Goal: Task Accomplishment & Management: Manage account settings

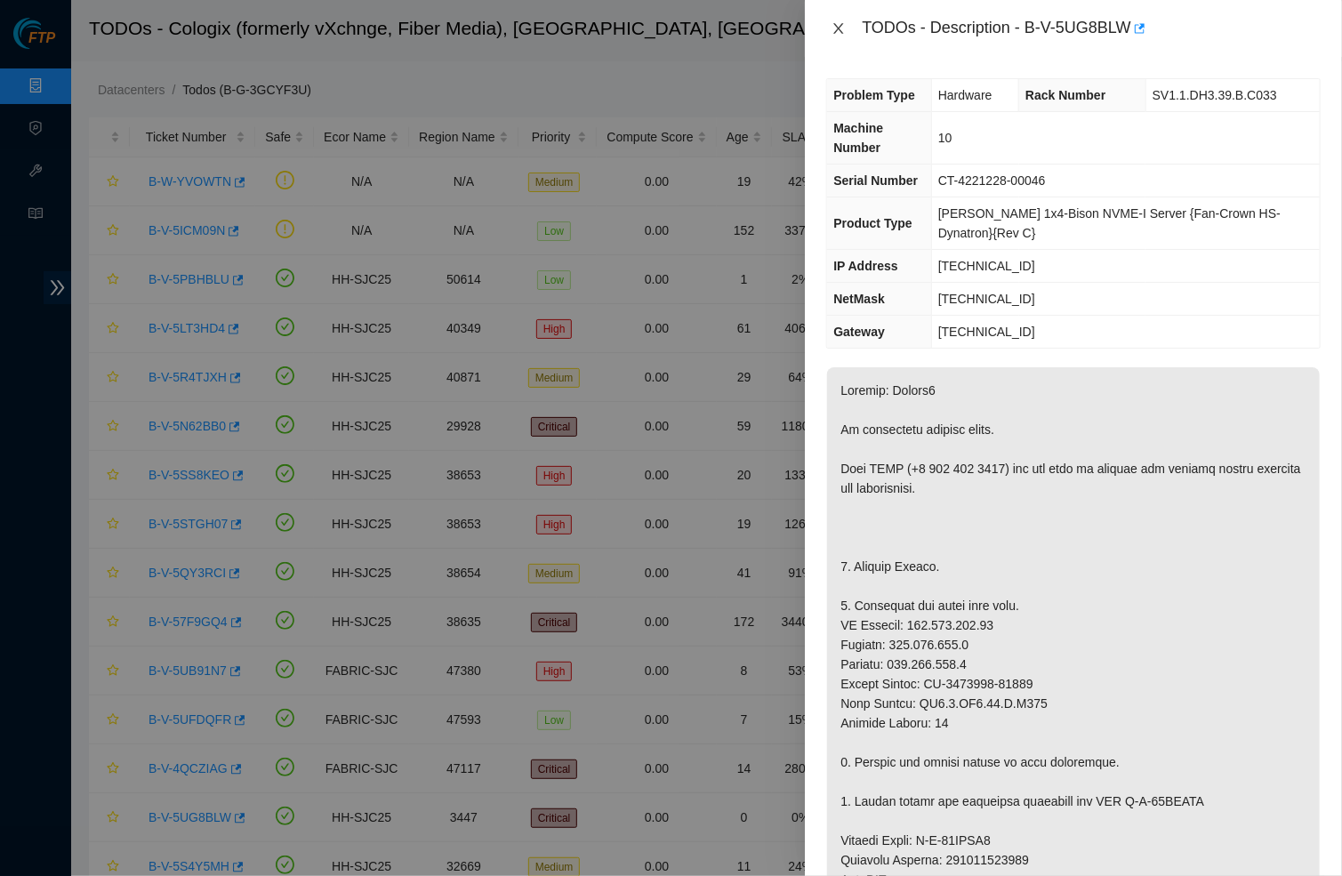
click at [837, 24] on icon "close" at bounding box center [838, 28] width 14 height 14
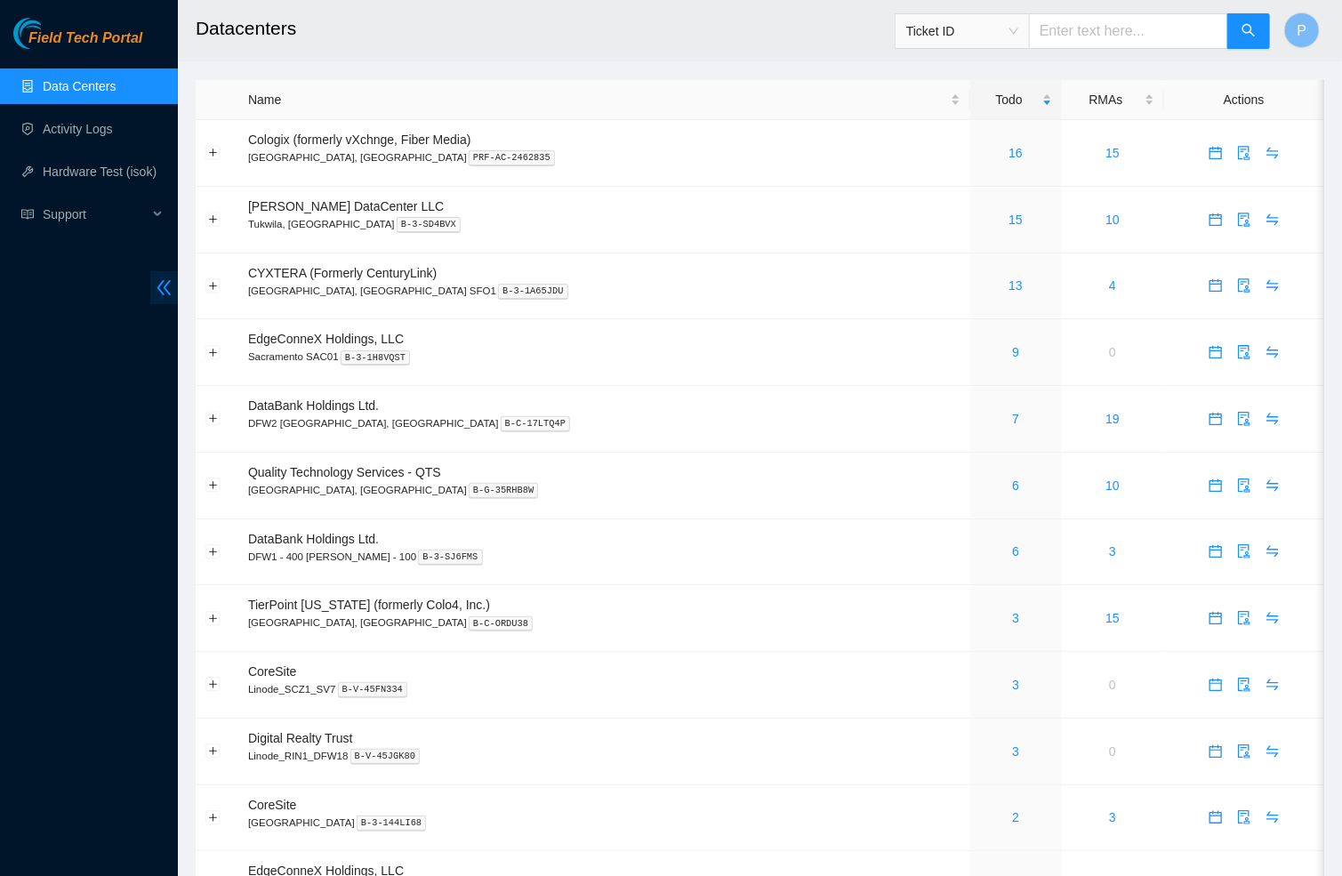
click at [166, 287] on icon "double-left" at bounding box center [164, 287] width 19 height 19
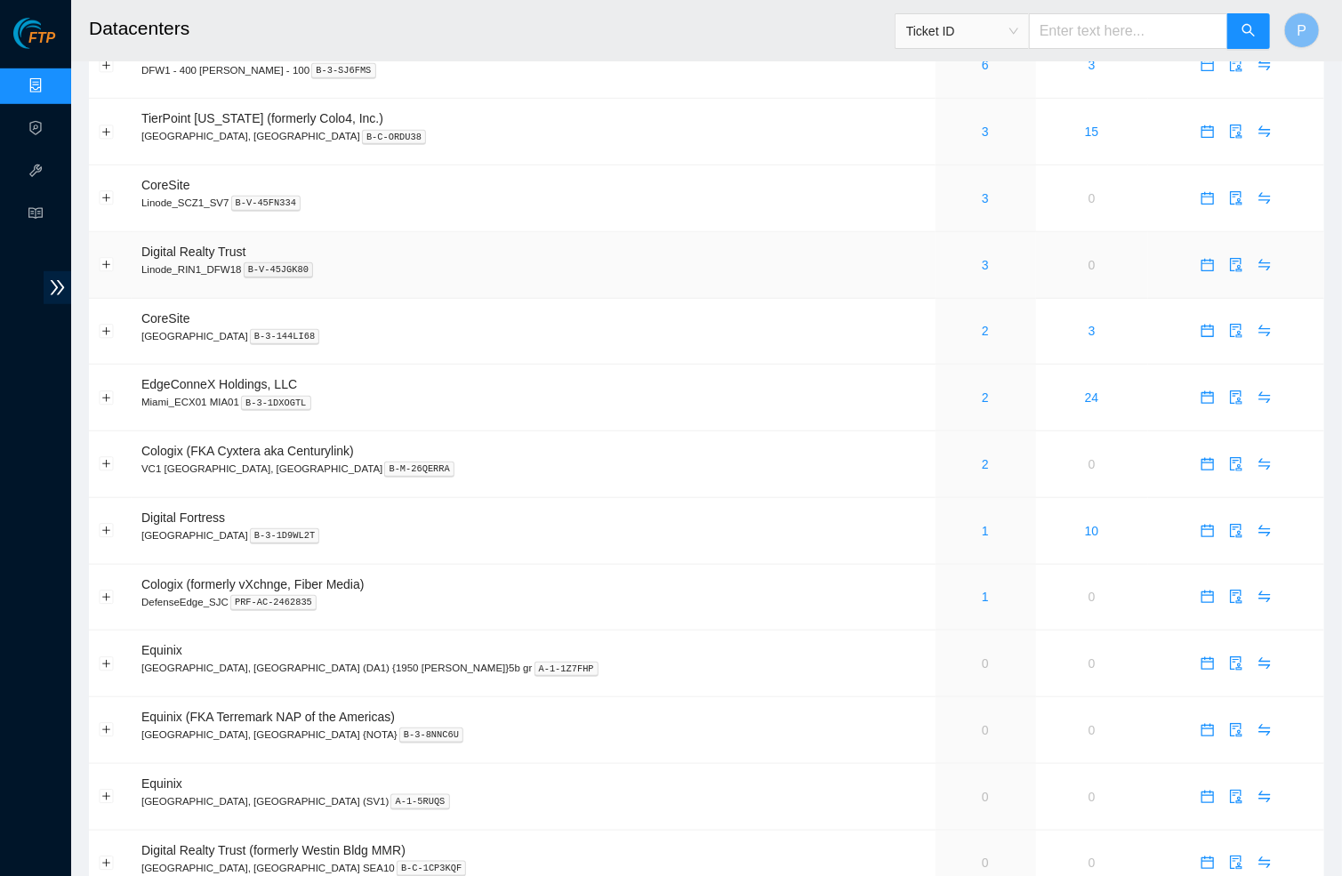
scroll to position [485, 0]
click at [982, 193] on link "3" at bounding box center [985, 200] width 7 height 14
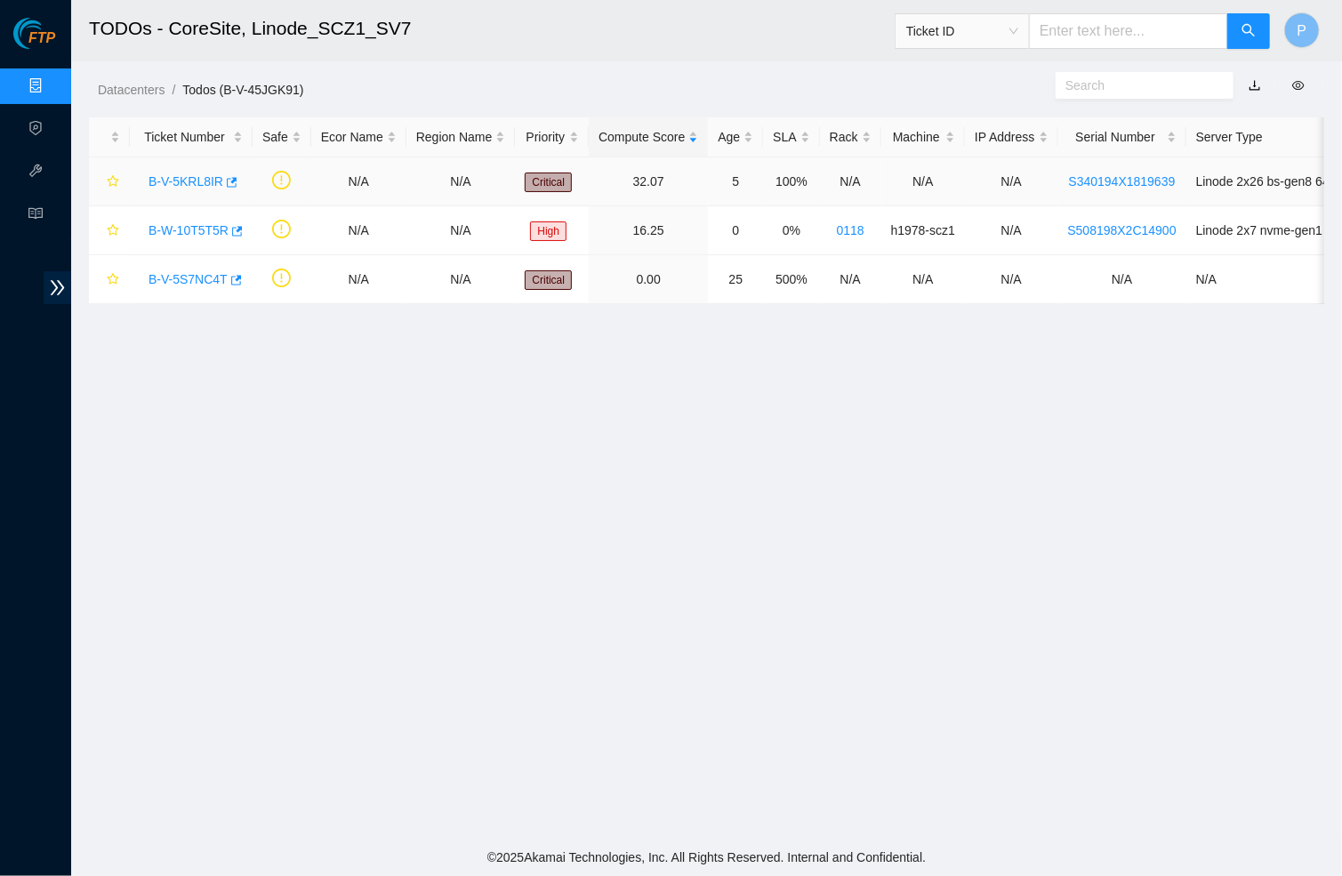
click at [203, 180] on link "B-V-5KRL8IR" at bounding box center [186, 181] width 75 height 14
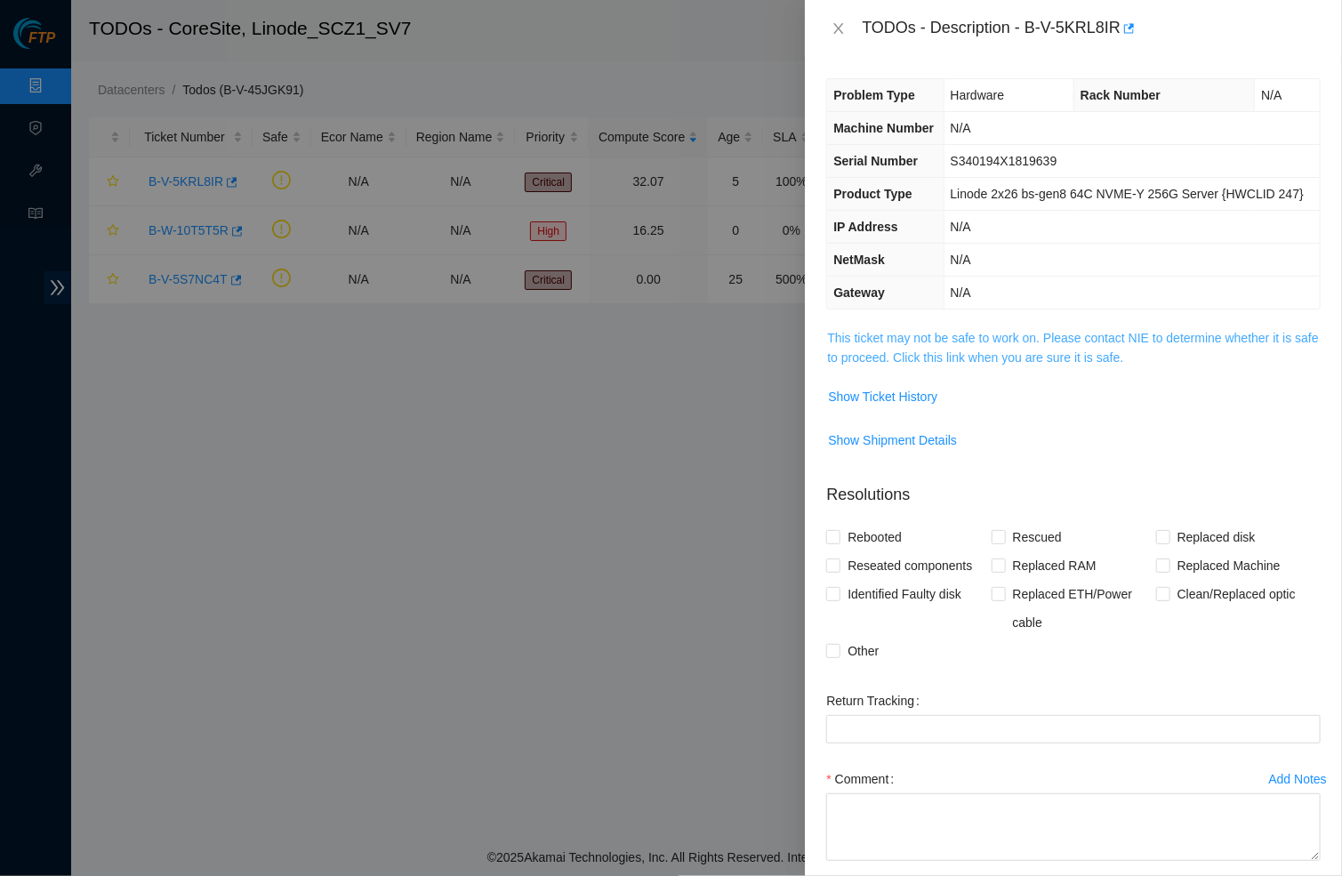
click at [887, 363] on link "This ticket may not be safe to work on. Please contact NIE to determine whether…" at bounding box center [1072, 348] width 491 height 34
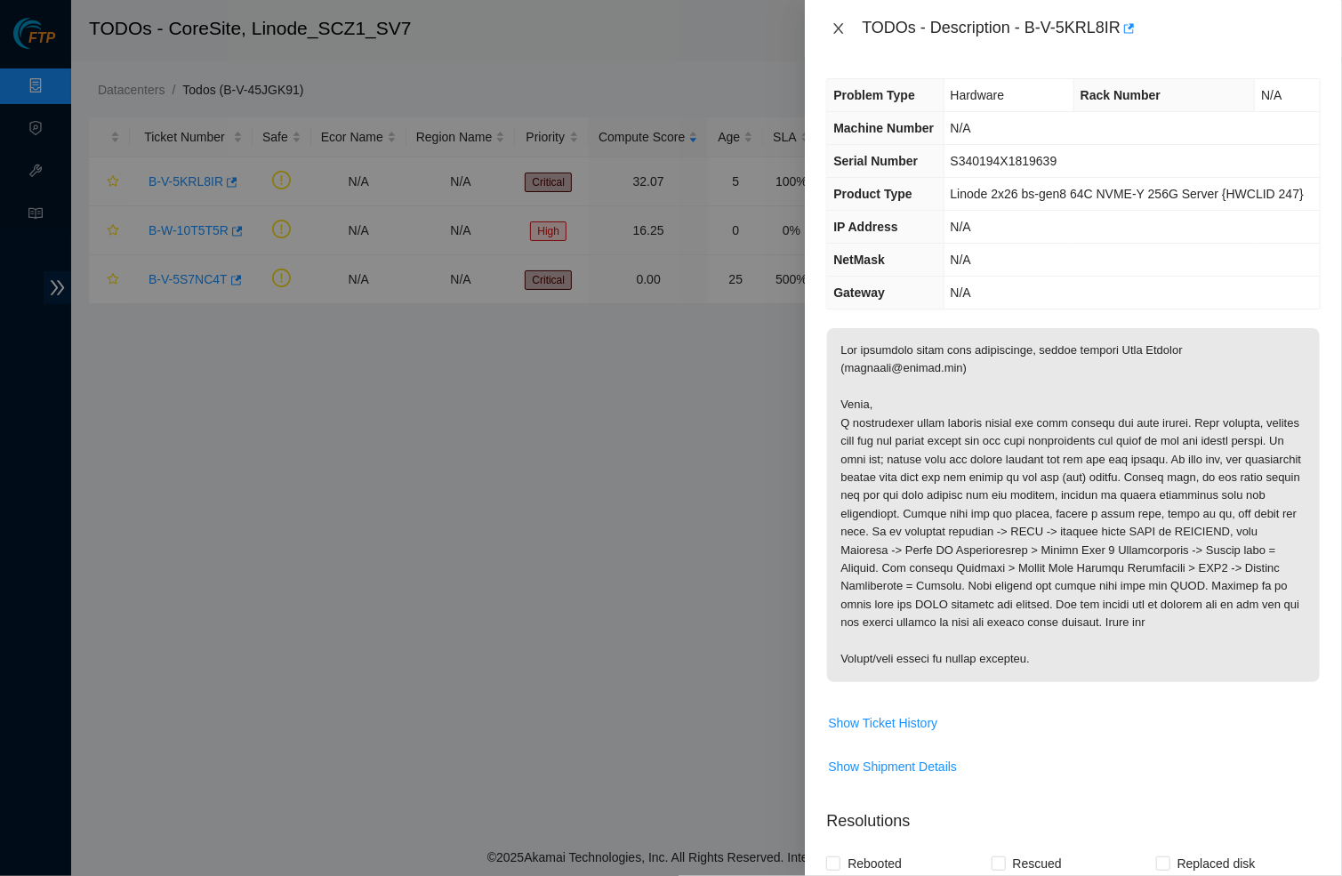
click at [839, 21] on icon "close" at bounding box center [838, 28] width 14 height 14
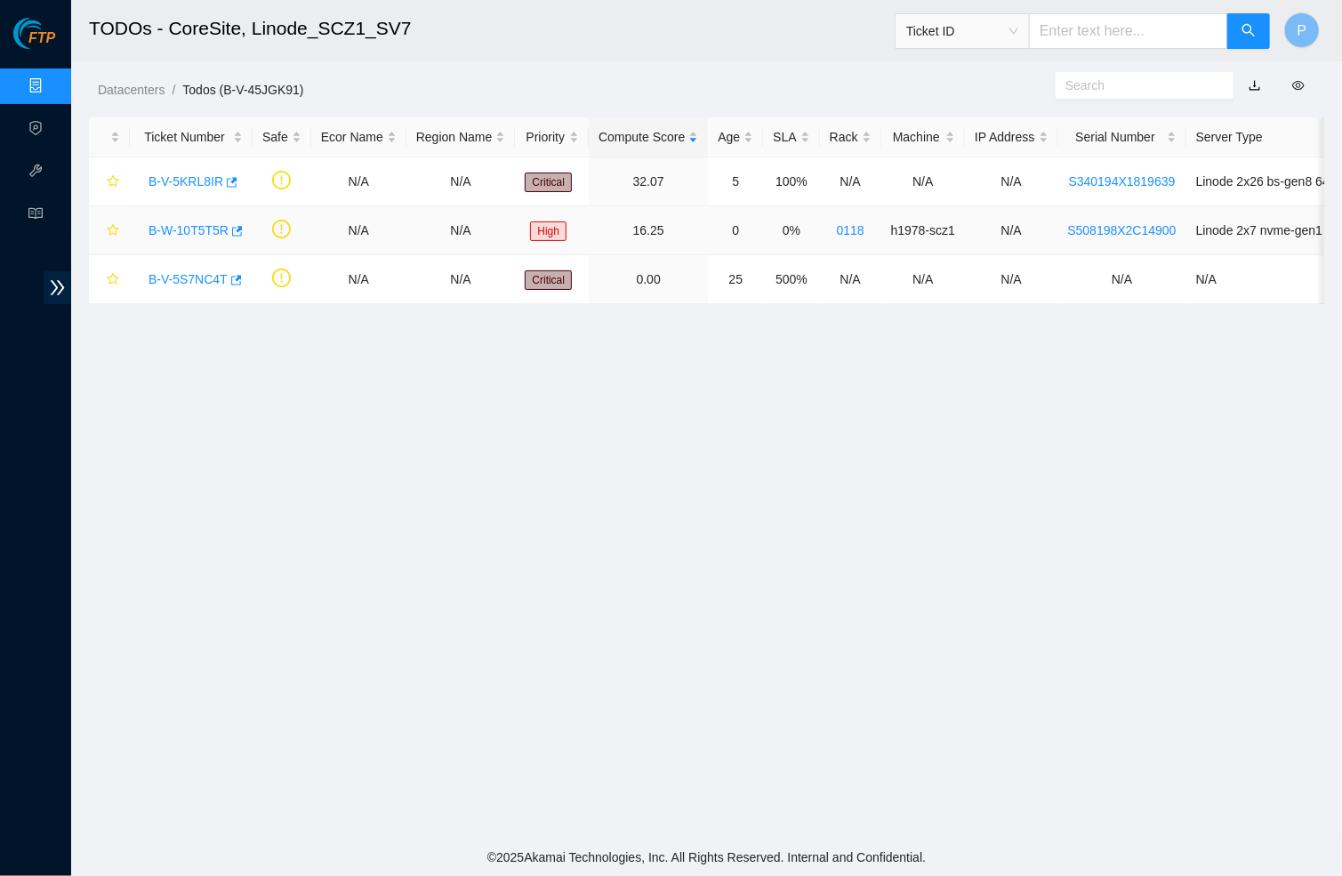
click at [193, 223] on link "B-W-10T5T5R" at bounding box center [189, 230] width 80 height 14
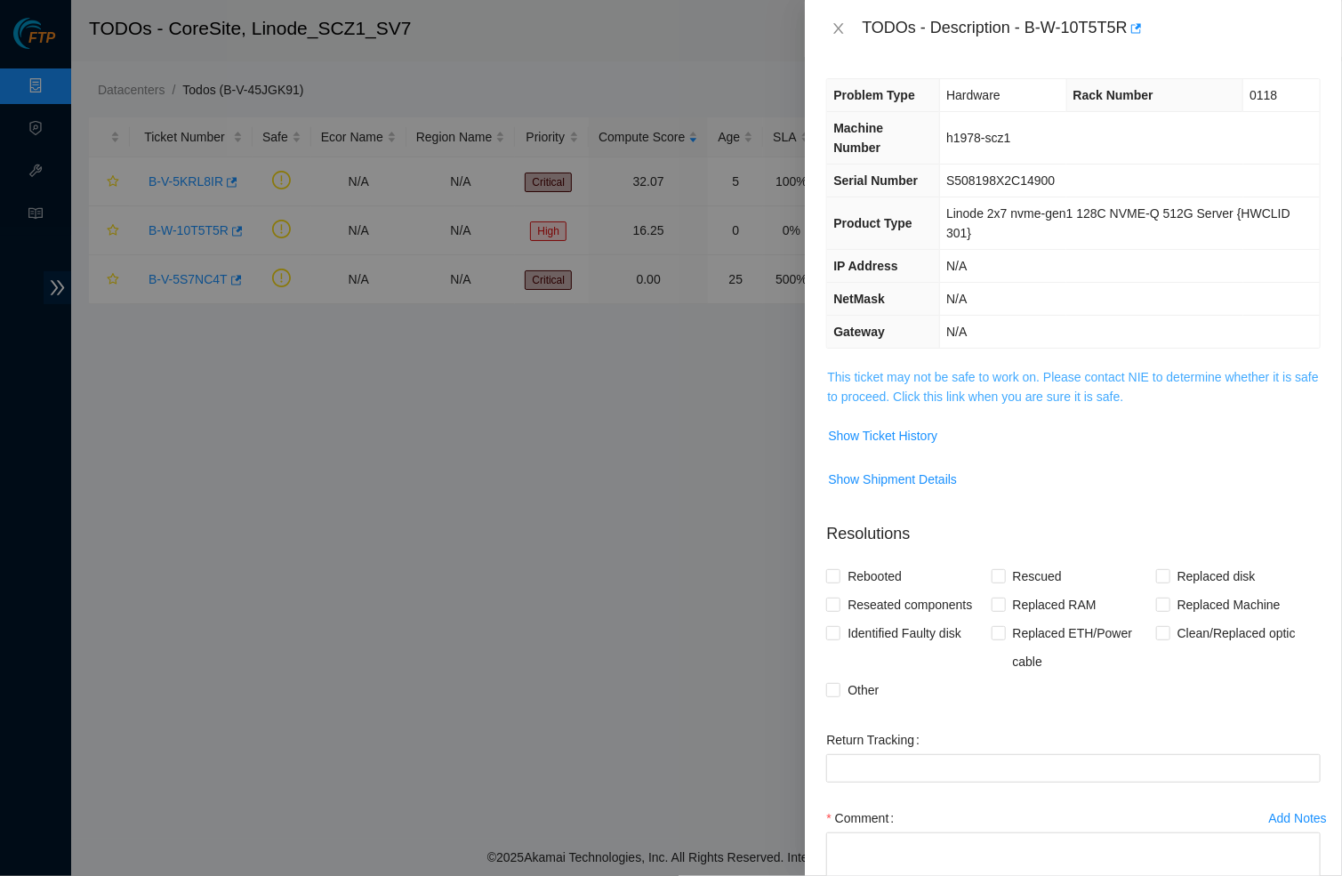
click at [953, 371] on link "This ticket may not be safe to work on. Please contact NIE to determine whether…" at bounding box center [1072, 387] width 491 height 34
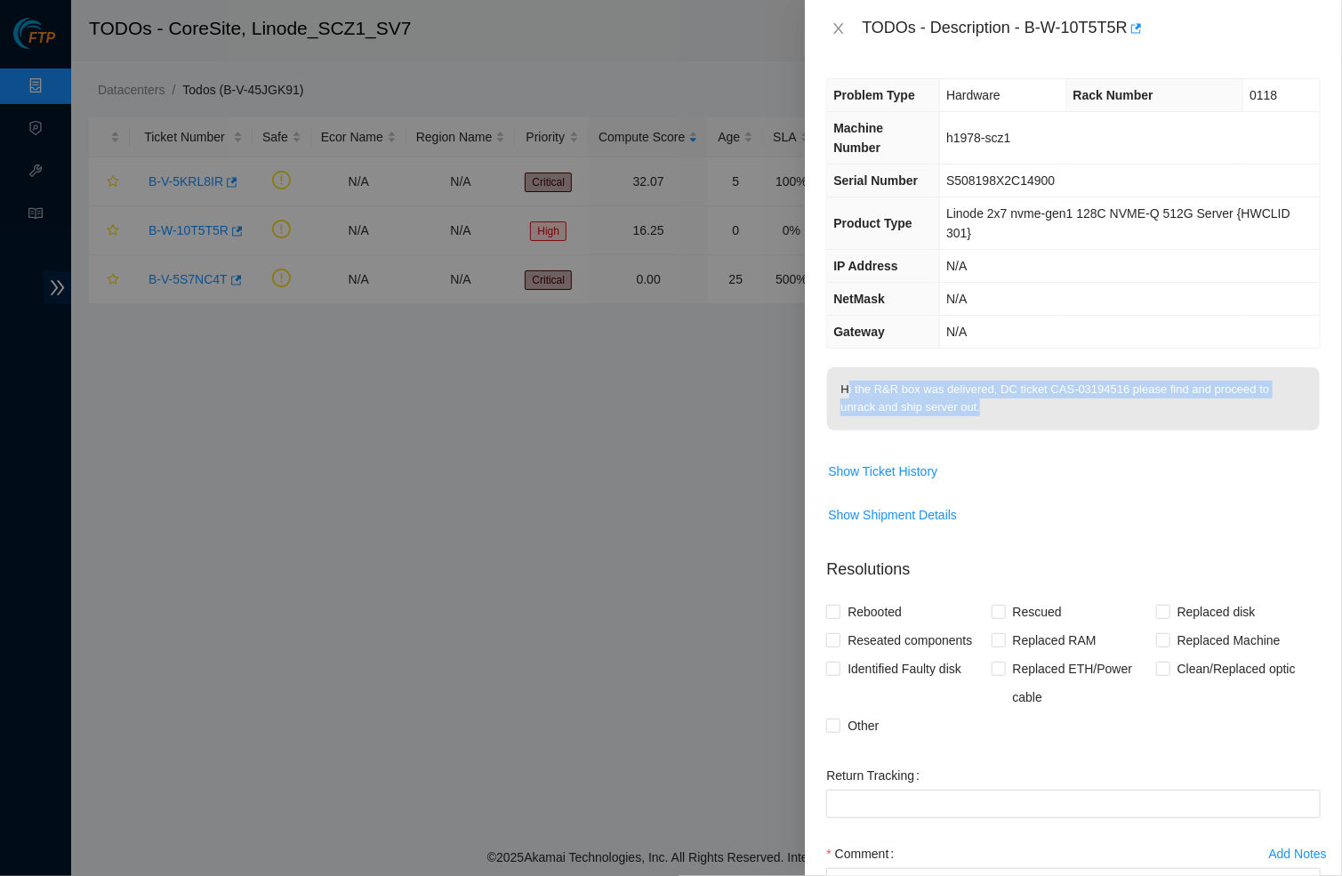
drag, startPoint x: 847, startPoint y: 386, endPoint x: 1094, endPoint y: 407, distance: 248.1
click at [1094, 407] on p "Hi the R&R box was delivered, DC ticket CAS-03194516 please find and proceed to…" at bounding box center [1073, 398] width 493 height 63
click at [1073, 411] on p "Hi the R&R box was delivered, DC ticket CAS-03194516 please find and proceed to…" at bounding box center [1073, 398] width 493 height 63
click at [890, 465] on span "Show Ticket History" at bounding box center [882, 472] width 109 height 20
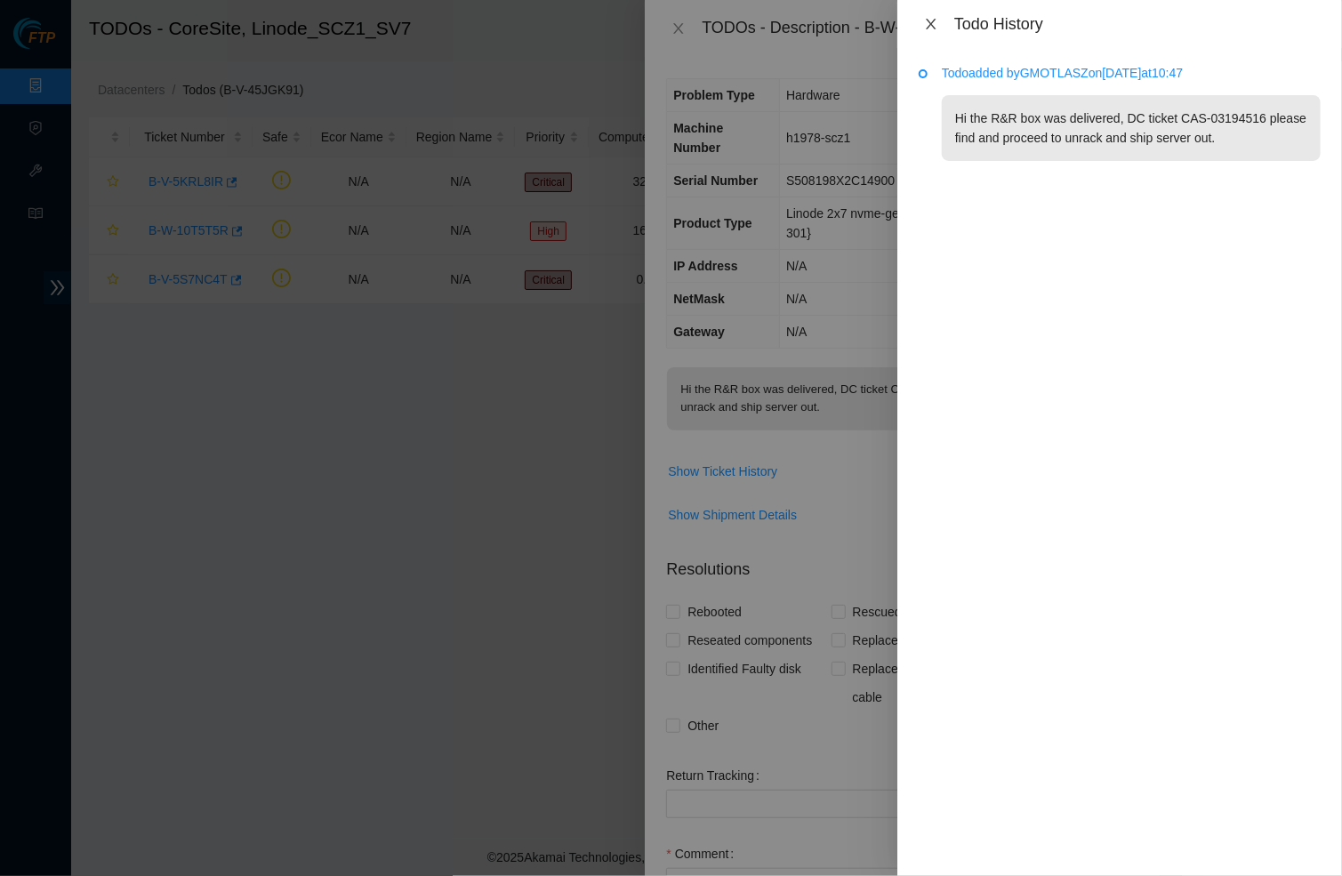
click at [924, 26] on icon "close" at bounding box center [931, 24] width 14 height 14
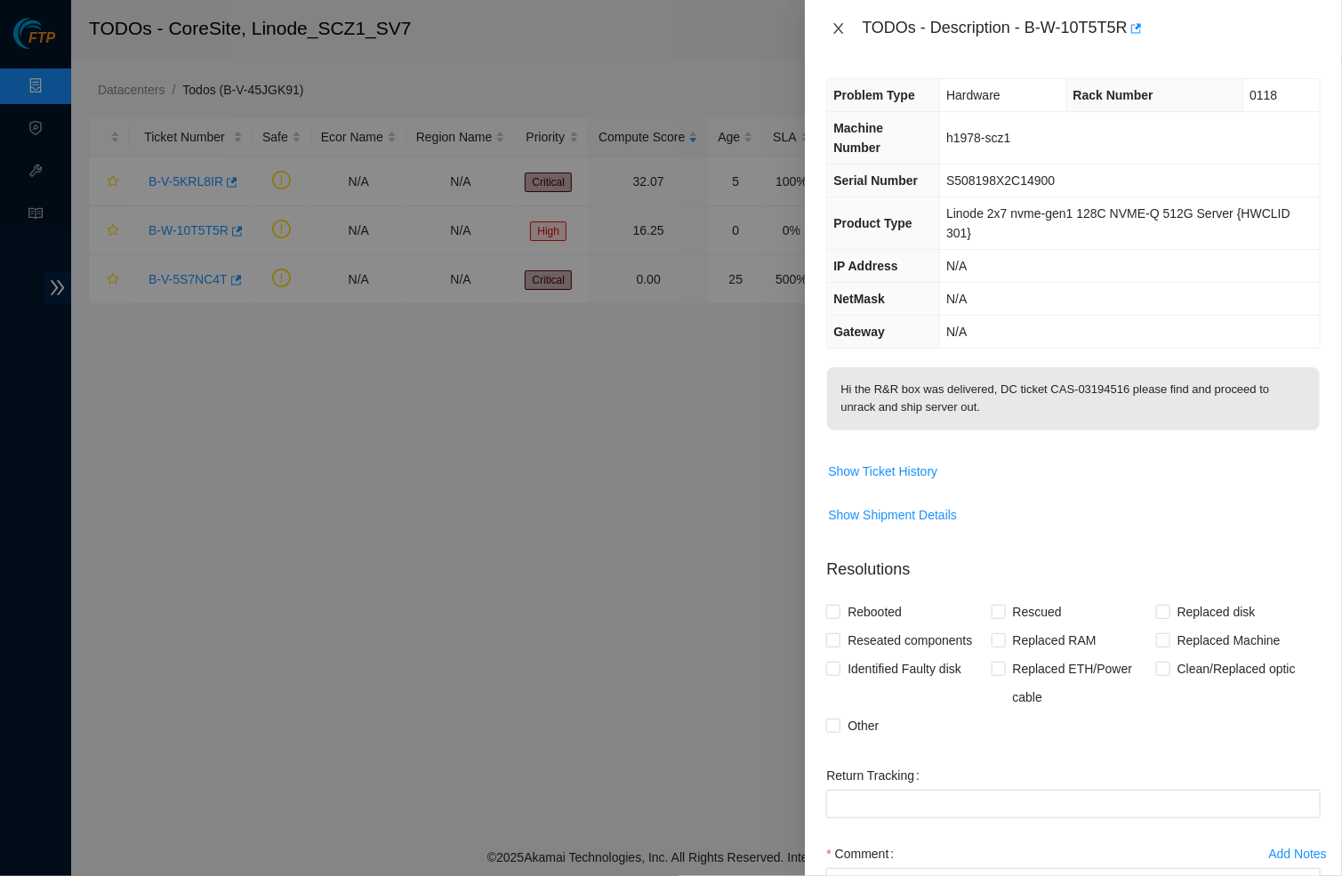
click at [847, 25] on button "Close" at bounding box center [838, 28] width 25 height 17
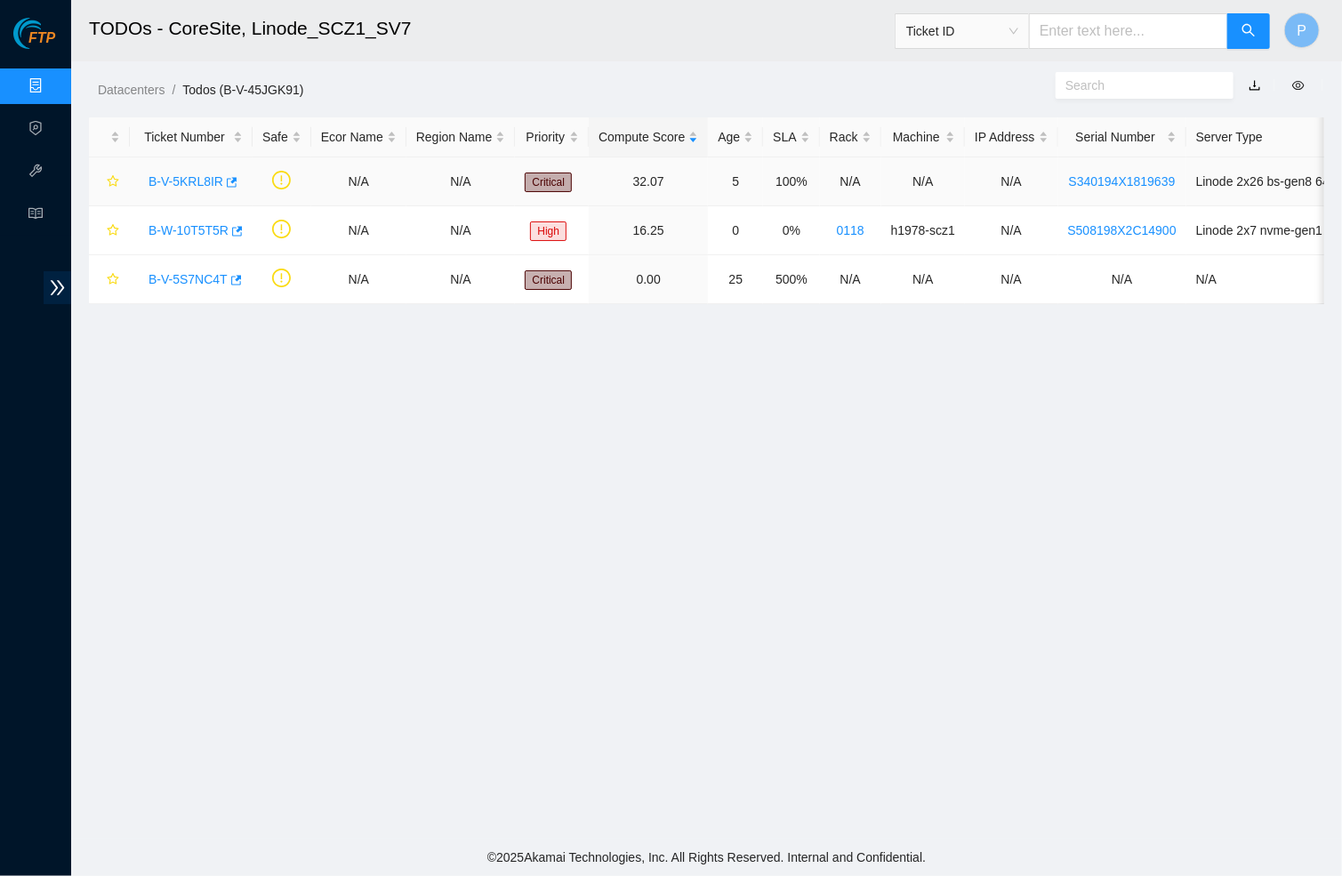
click at [197, 177] on link "B-V-5KRL8IR" at bounding box center [186, 181] width 75 height 14
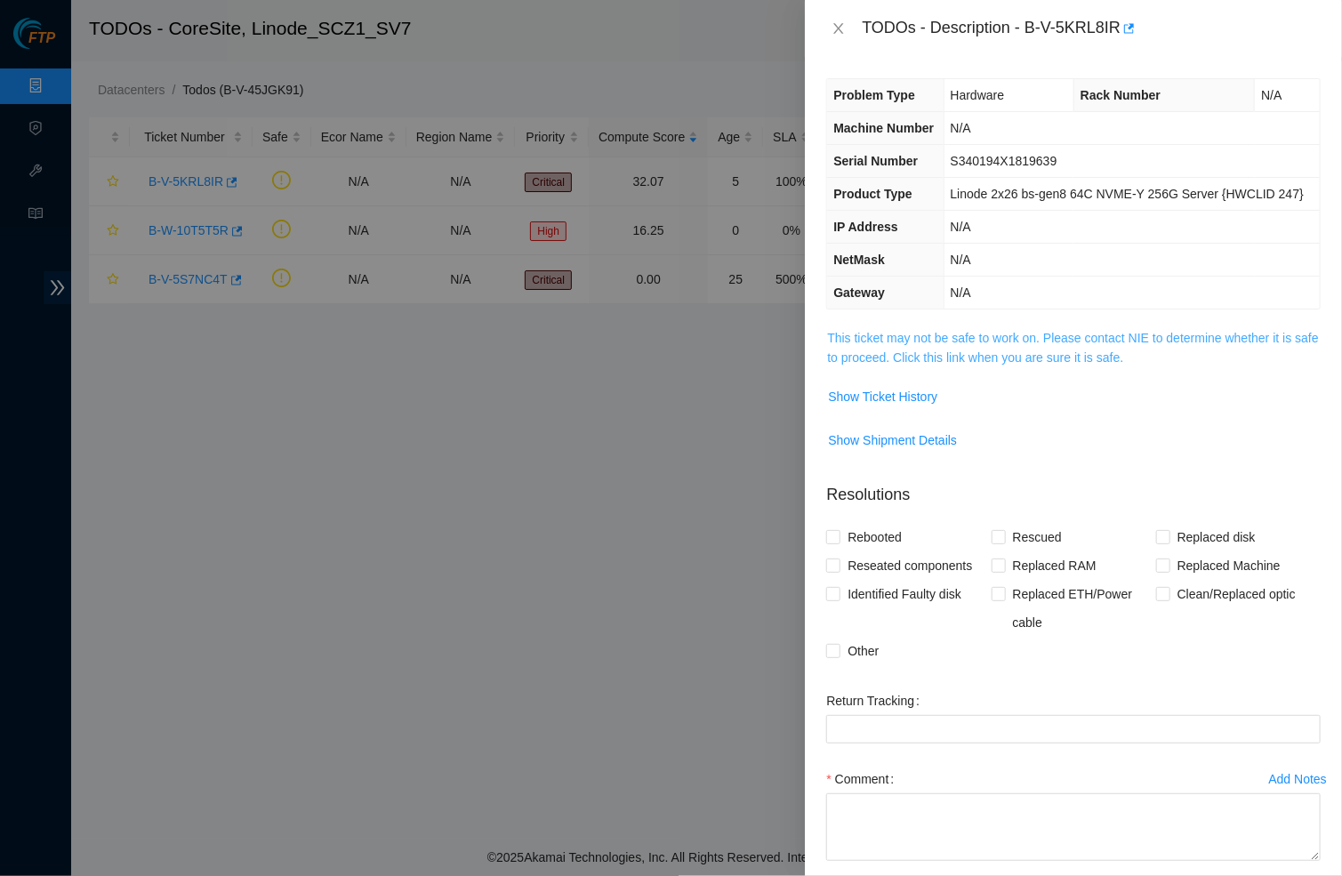
click at [909, 365] on link "This ticket may not be safe to work on. Please contact NIE to determine whether…" at bounding box center [1072, 348] width 491 height 34
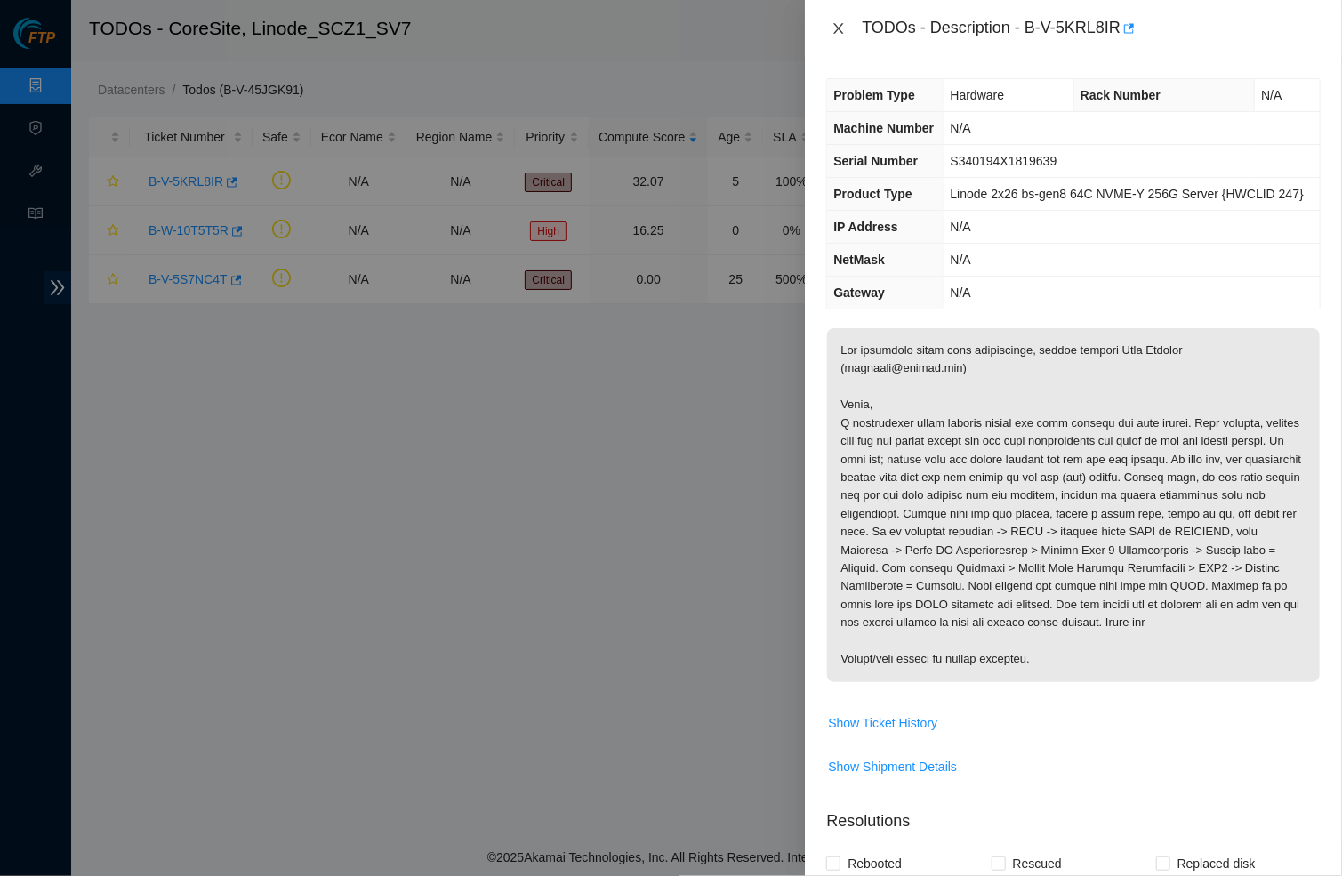
click at [839, 31] on icon "close" at bounding box center [838, 28] width 14 height 14
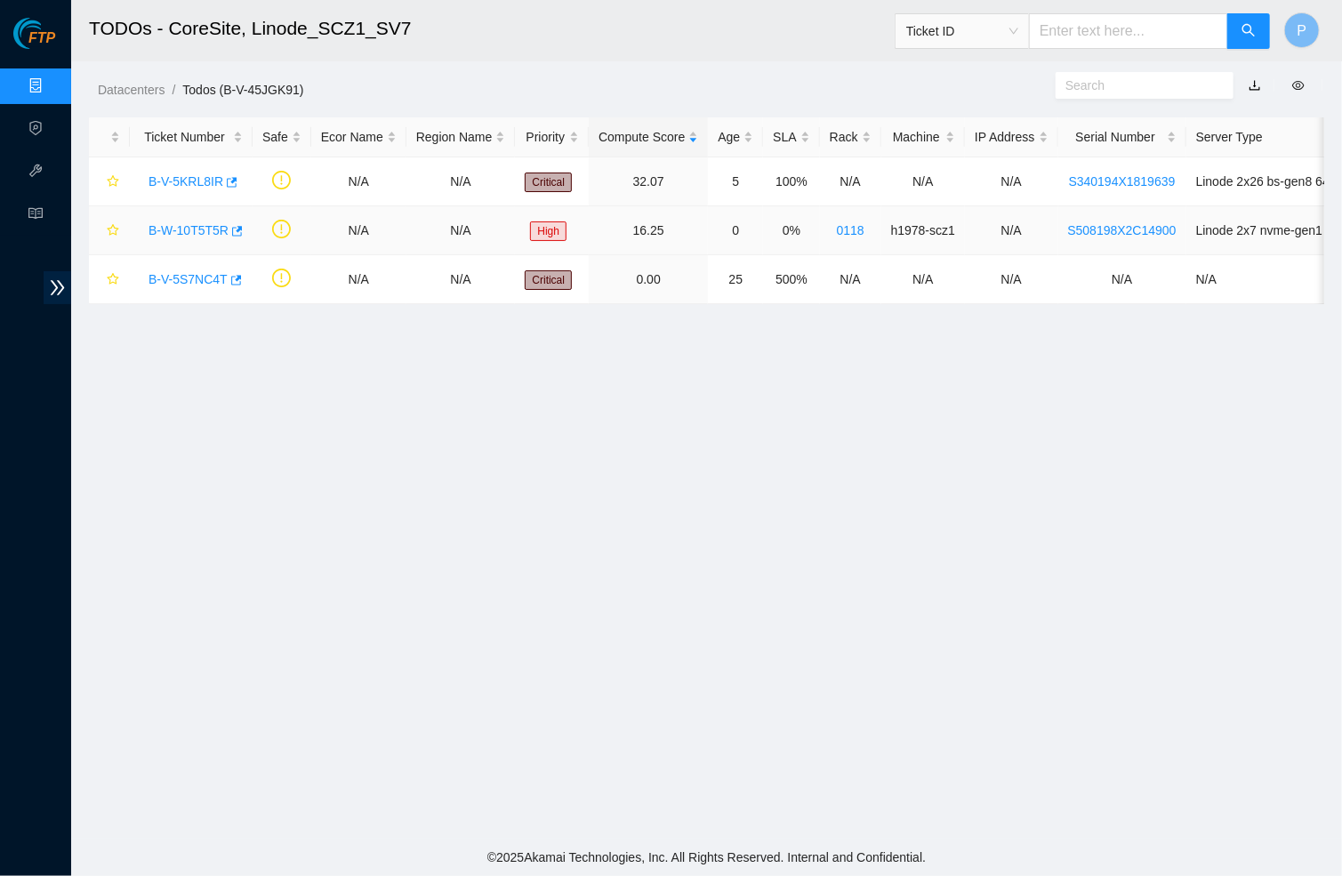
click at [216, 226] on link "B-W-10T5T5R" at bounding box center [189, 230] width 80 height 14
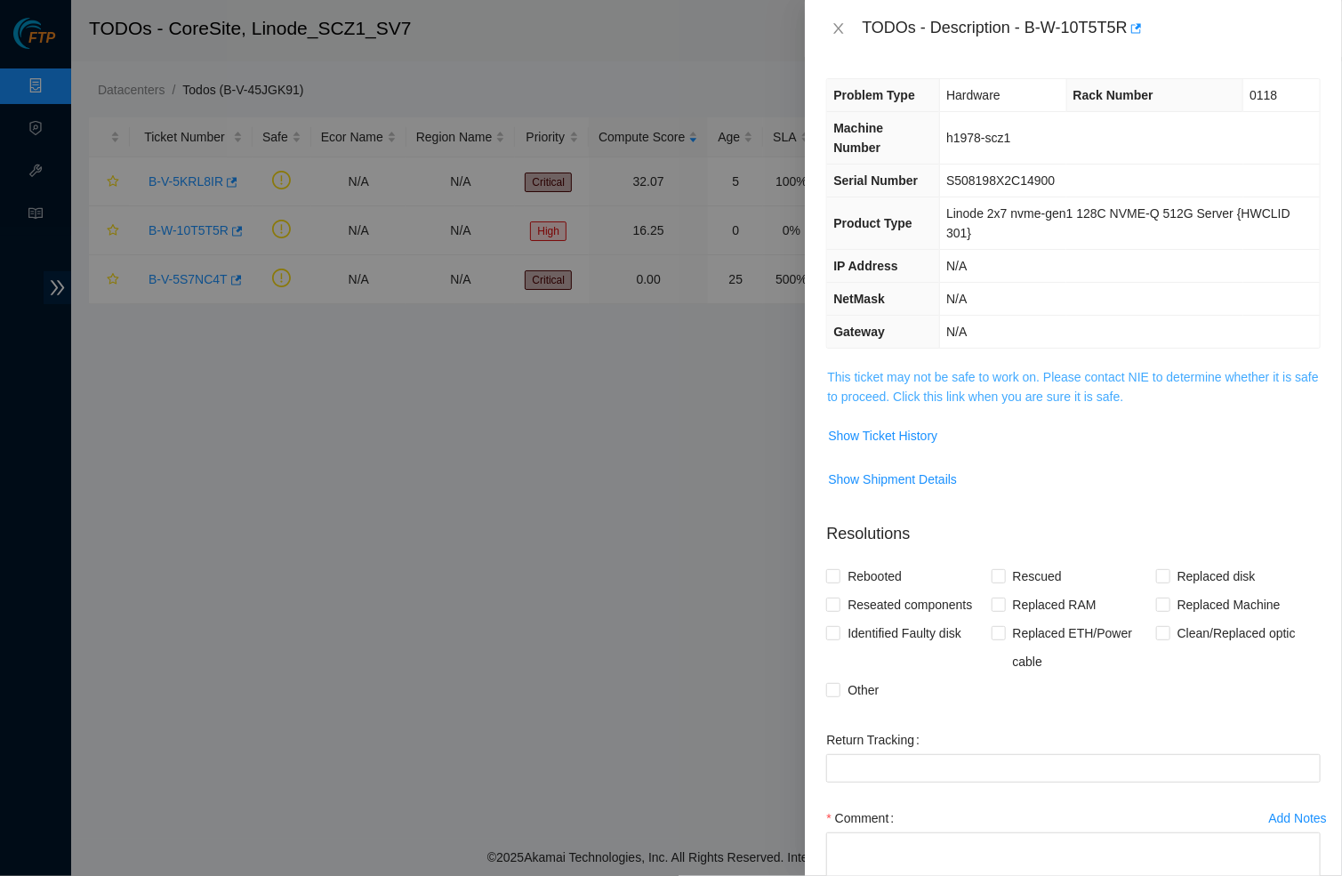
click at [1028, 372] on link "This ticket may not be safe to work on. Please contact NIE to determine whether…" at bounding box center [1072, 387] width 491 height 34
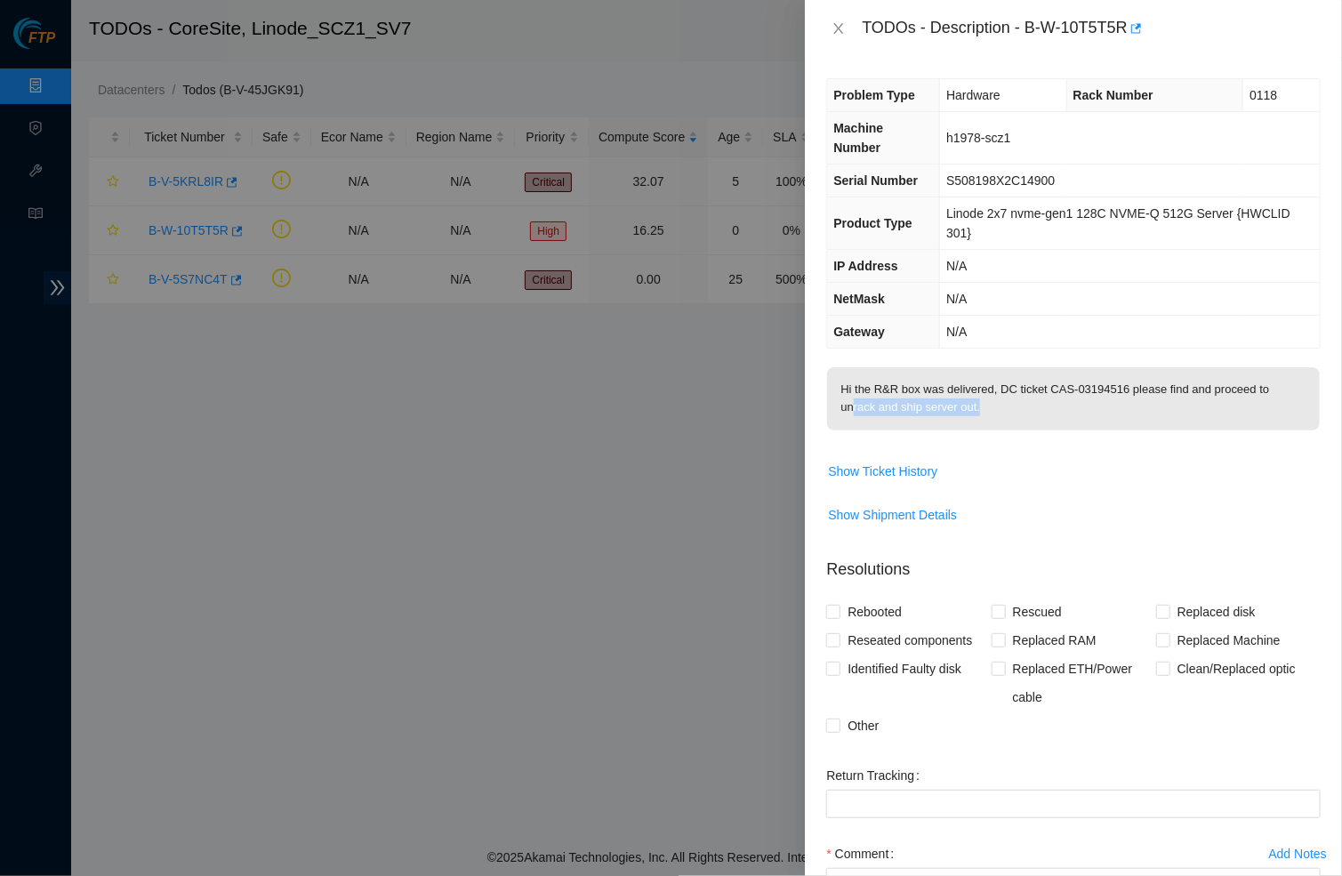
drag, startPoint x: 852, startPoint y: 399, endPoint x: 991, endPoint y: 399, distance: 138.7
click at [991, 399] on p "Hi the R&R box was delivered, DC ticket CAS-03194516 please find and proceed to…" at bounding box center [1073, 398] width 493 height 63
drag, startPoint x: 944, startPoint y: 135, endPoint x: 1051, endPoint y: 135, distance: 106.7
click at [1051, 135] on td "h1978-scz1" at bounding box center [1130, 138] width 380 height 52
drag, startPoint x: 1243, startPoint y: 87, endPoint x: 1290, endPoint y: 87, distance: 47.1
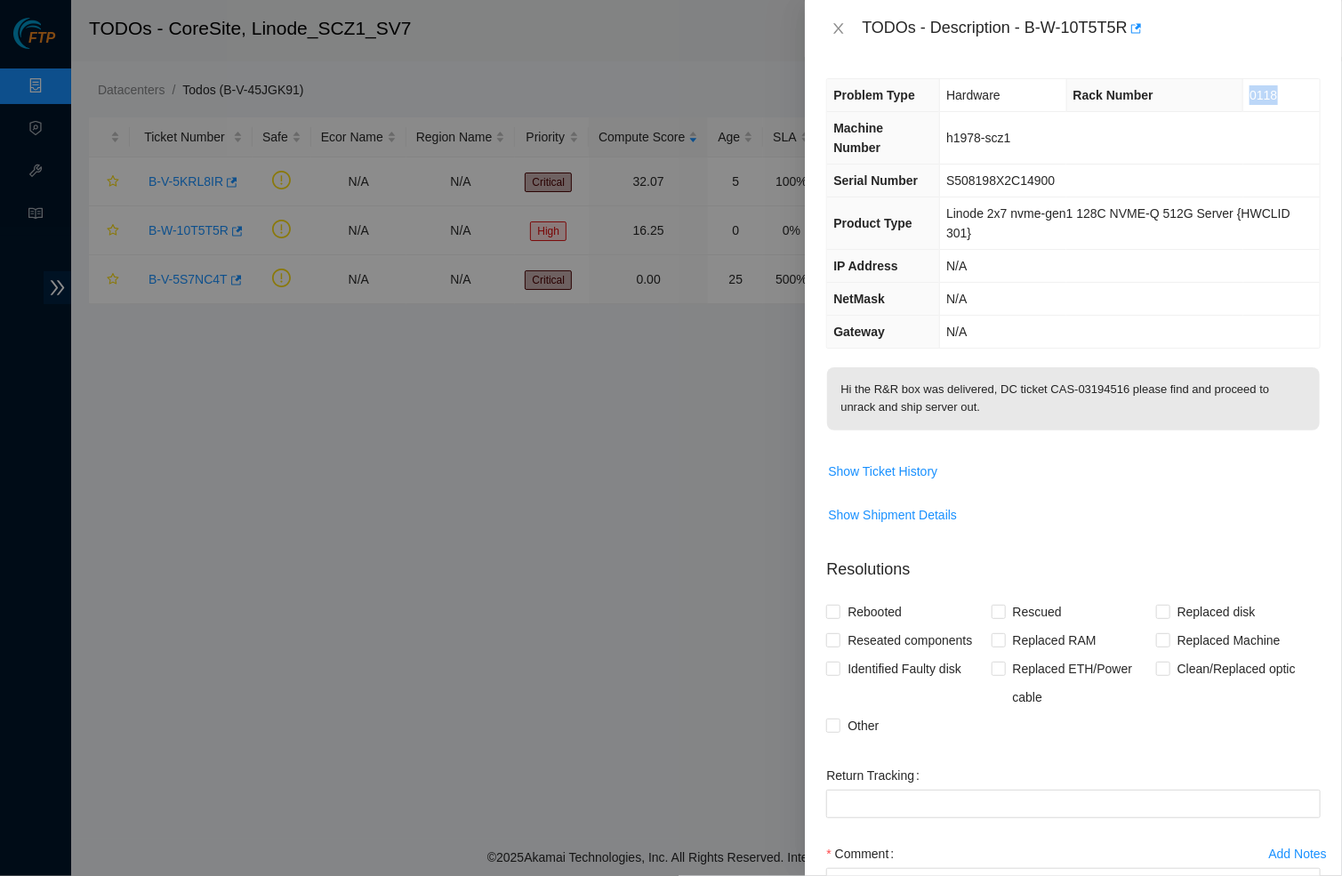
click at [1291, 87] on td "0118" at bounding box center [1281, 95] width 76 height 33
click at [837, 28] on icon "close" at bounding box center [838, 28] width 14 height 14
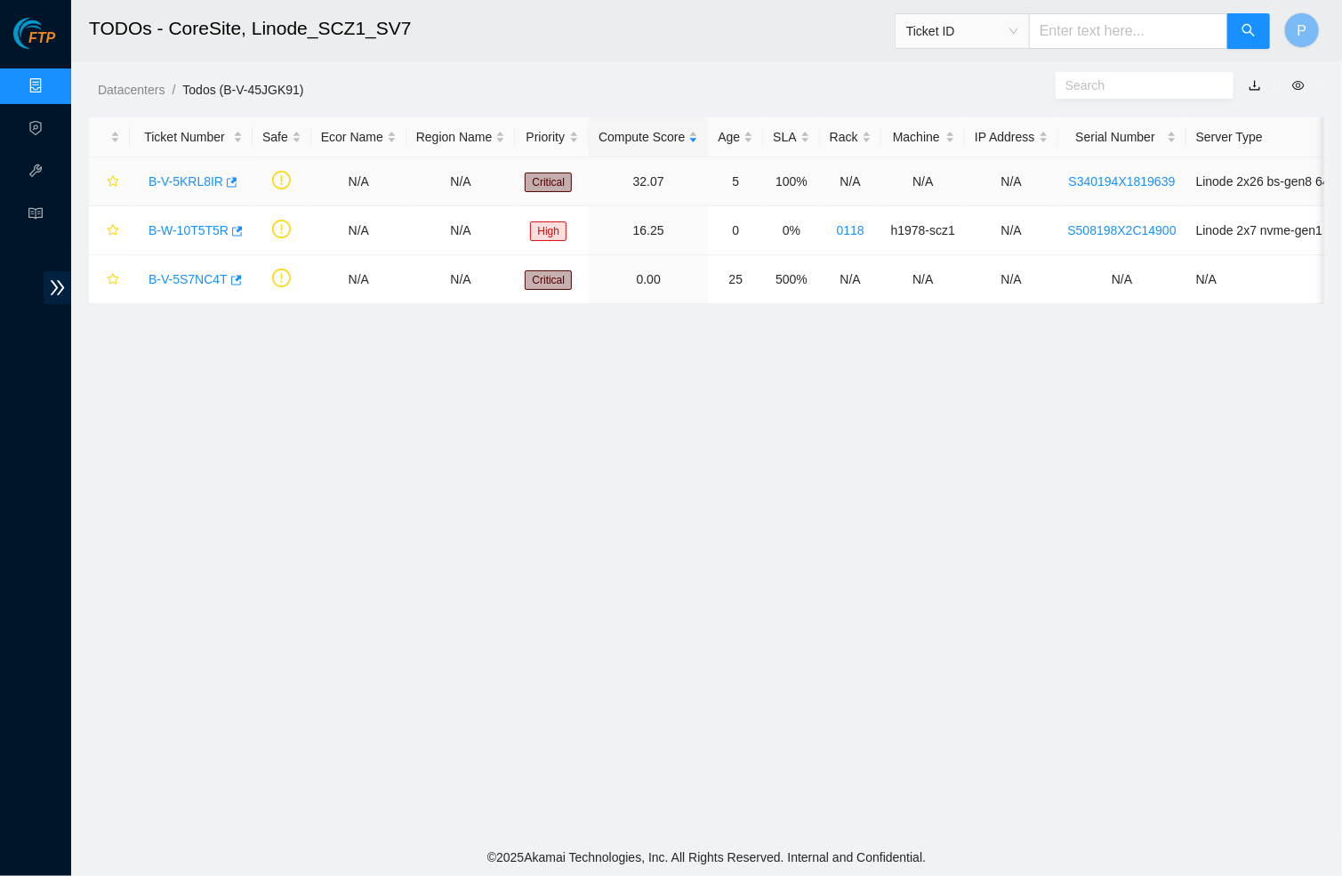
click at [189, 181] on link "B-V-5KRL8IR" at bounding box center [186, 181] width 75 height 14
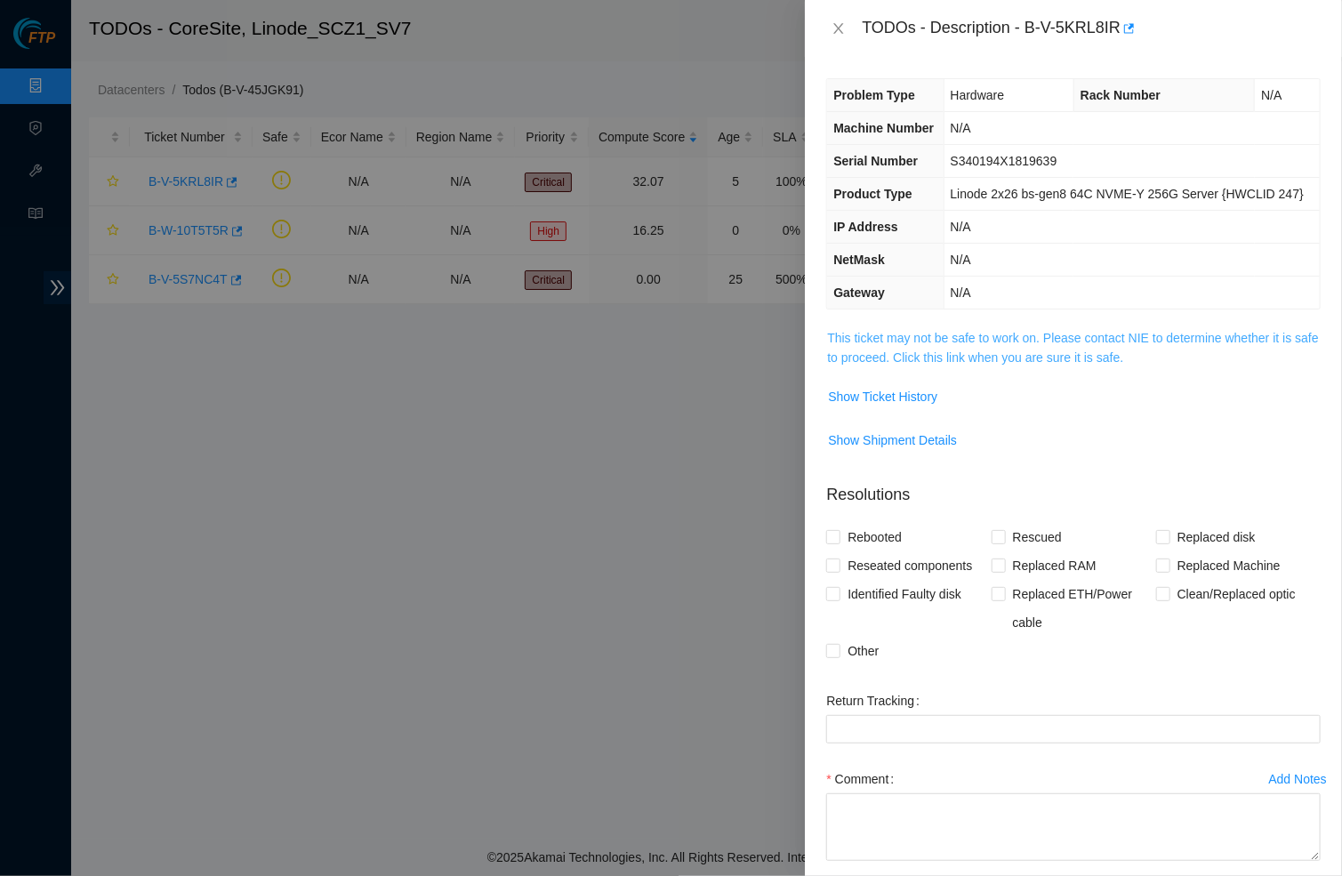
click at [1006, 365] on link "This ticket may not be safe to work on. Please contact NIE to determine whether…" at bounding box center [1072, 348] width 491 height 34
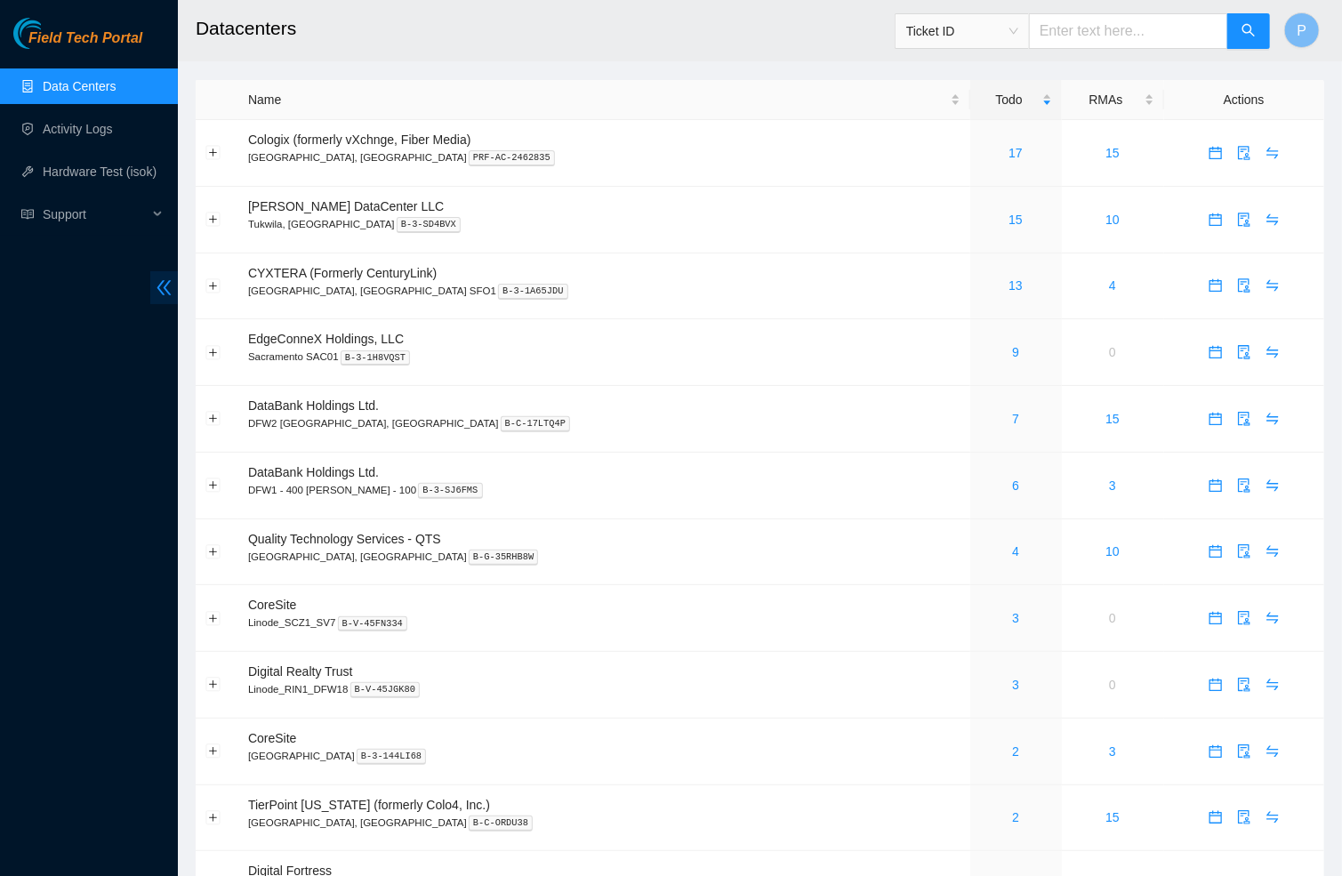
click at [164, 288] on icon "double-left" at bounding box center [164, 287] width 14 height 15
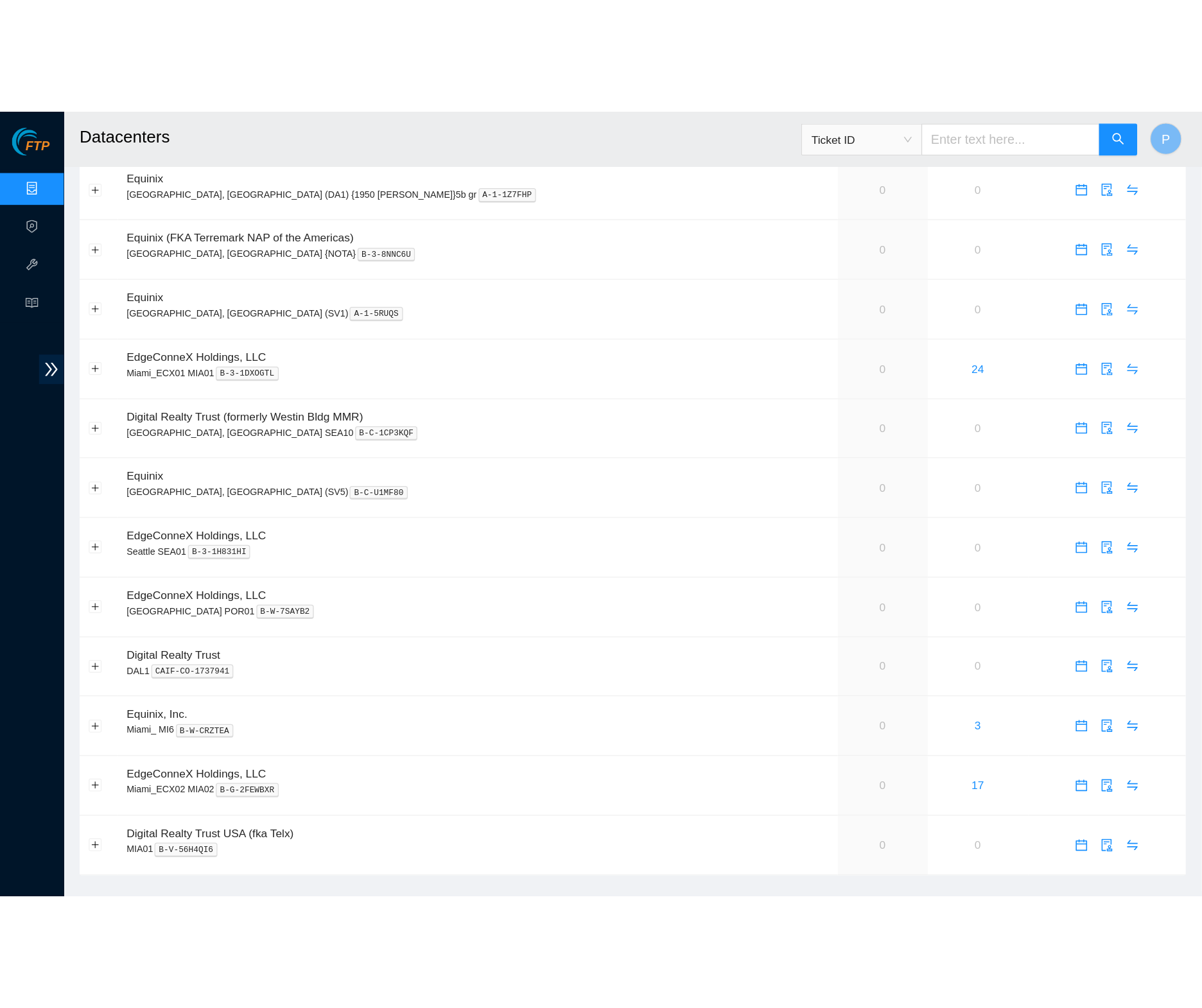
scroll to position [344, 0]
